Goal: Task Accomplishment & Management: Complete application form

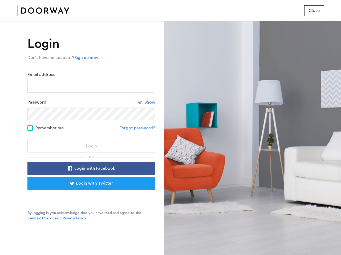
click at [314, 11] on span "Close" at bounding box center [313, 10] width 11 height 6
click at [85, 58] on link "Sign up now" at bounding box center [86, 58] width 24 height 6
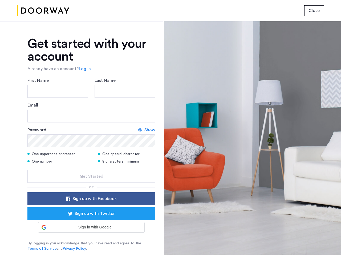
click at [138, 128] on icon at bounding box center [140, 130] width 4 height 4
click at [91, 169] on form "First Name Last Name Email Password Show One uppercase character One special ch…" at bounding box center [91, 130] width 128 height 106
click at [91, 184] on div "Get started with your account Already have an account? Log in First Name Last N…" at bounding box center [91, 145] width 128 height 214
